Goal: Information Seeking & Learning: Understand process/instructions

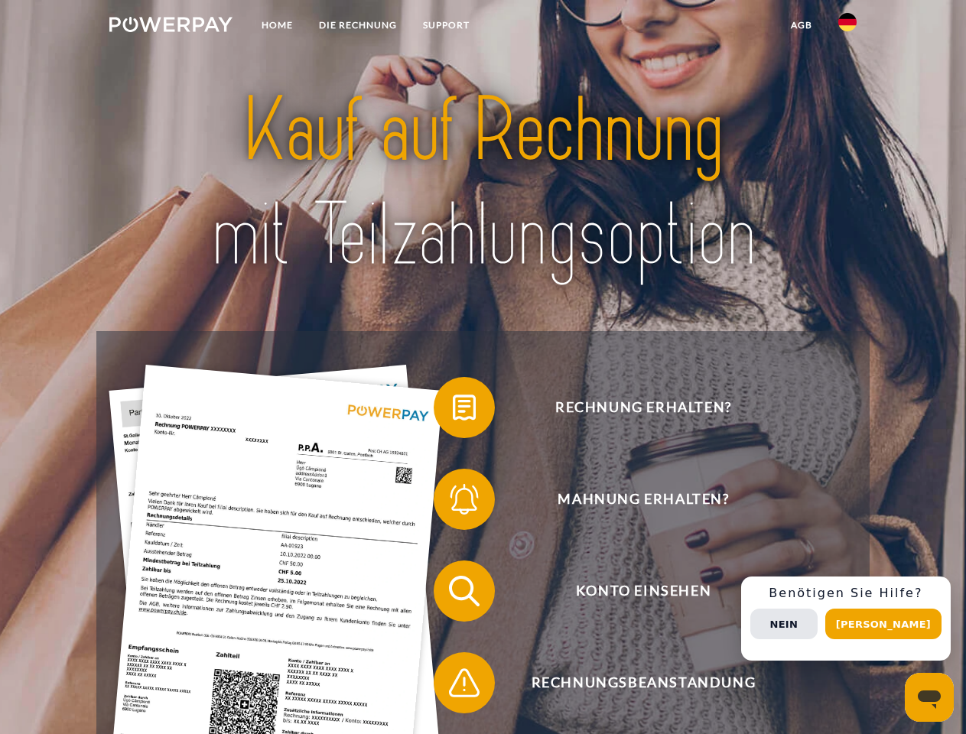
click at [171, 27] on img at bounding box center [170, 24] width 123 height 15
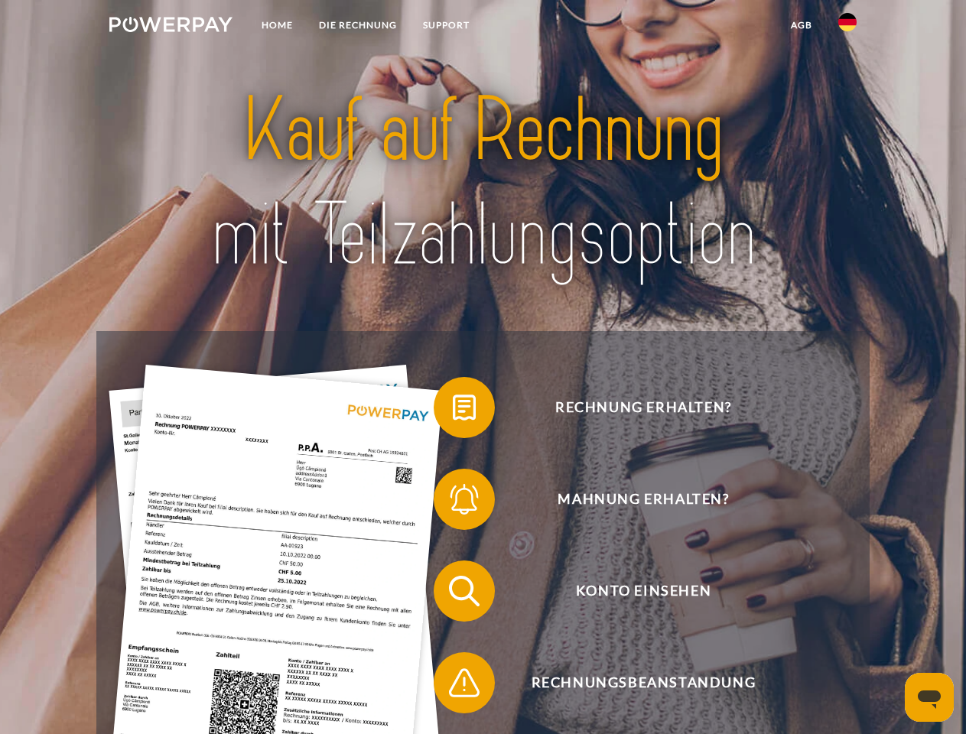
click at [847, 27] on img at bounding box center [847, 22] width 18 height 18
click at [801, 25] on link "agb" at bounding box center [801, 25] width 47 height 28
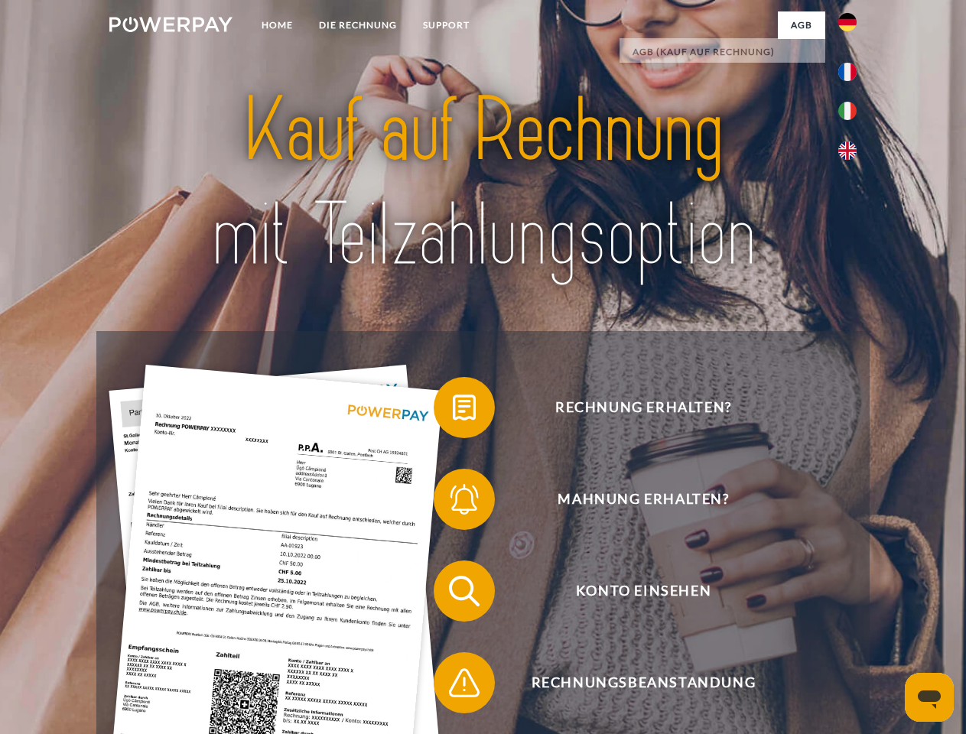
click at [453, 411] on span at bounding box center [441, 407] width 76 height 76
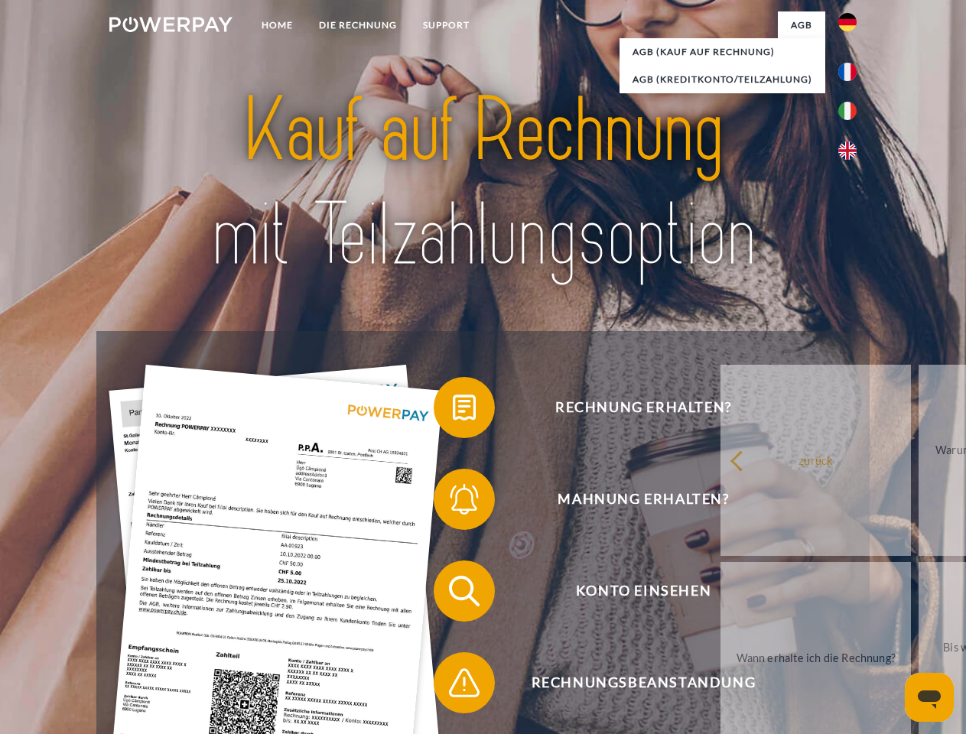
click at [453, 502] on div "Rechnung erhalten? Mahnung erhalten? Konto einsehen" at bounding box center [482, 637] width 772 height 612
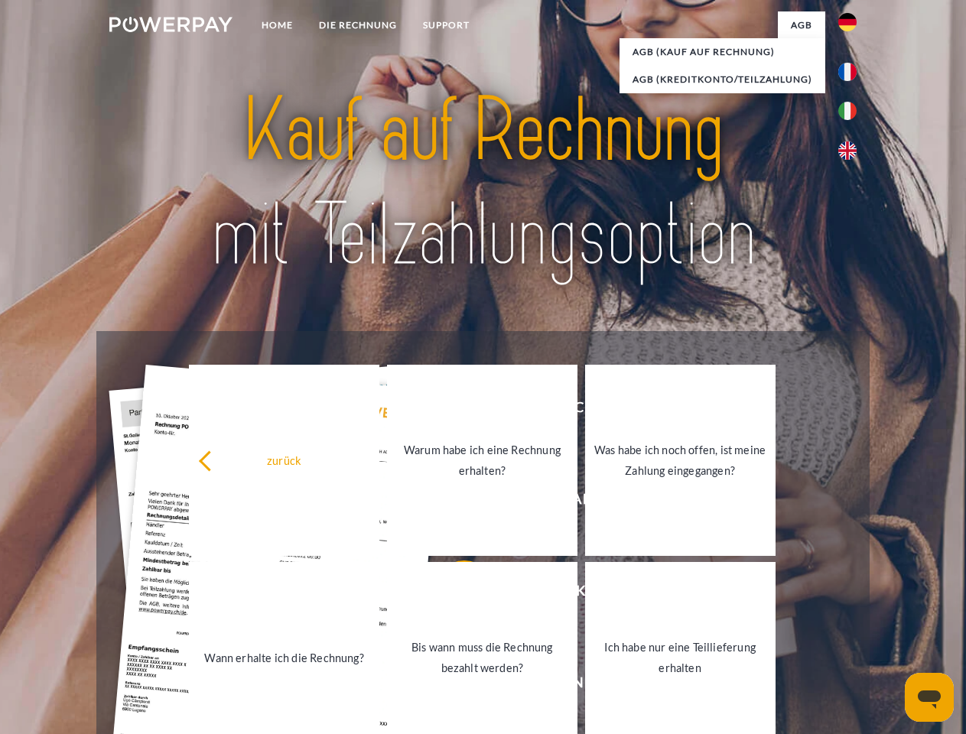
click at [453, 594] on link "Bis wann muss die Rechnung bezahlt werden?" at bounding box center [482, 657] width 190 height 191
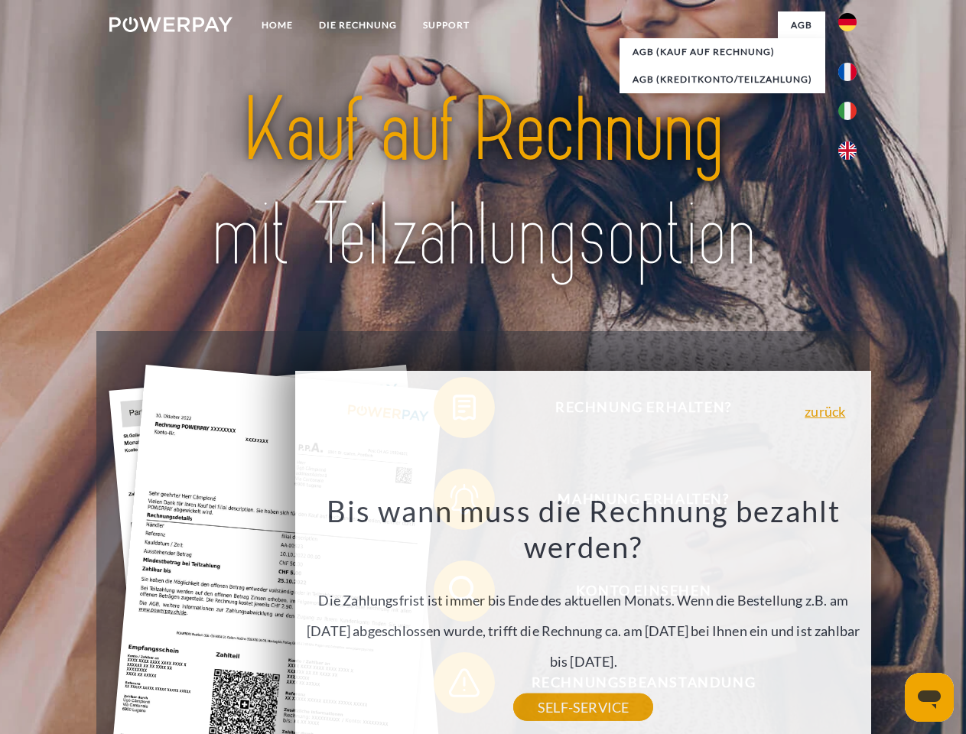
click at [453, 686] on div "Bis wann muss die Rechnung bezahlt werden? Die Zahlungsfrist ist immer bis Ende…" at bounding box center [583, 599] width 558 height 215
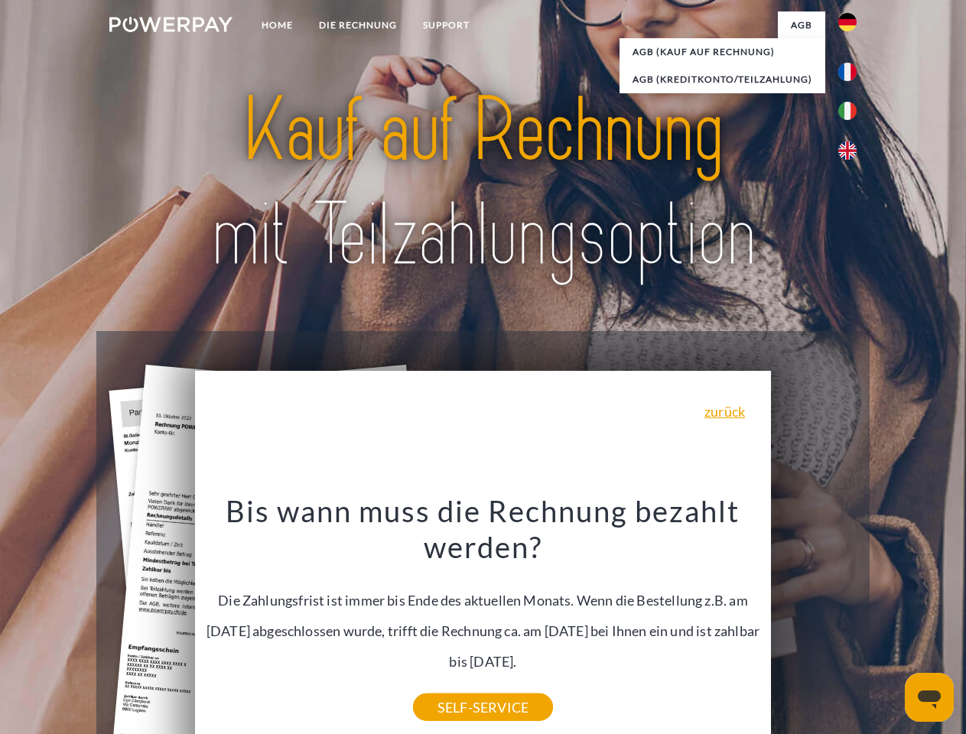
click at [851, 619] on div "Rechnung erhalten? Mahnung erhalten? Konto einsehen" at bounding box center [482, 637] width 772 height 612
click at [814, 622] on span "Konto einsehen" at bounding box center [643, 591] width 375 height 61
click at [889, 624] on header "Home DIE RECHNUNG SUPPORT" at bounding box center [483, 528] width 966 height 1056
